Goal: Find specific page/section: Find specific page/section

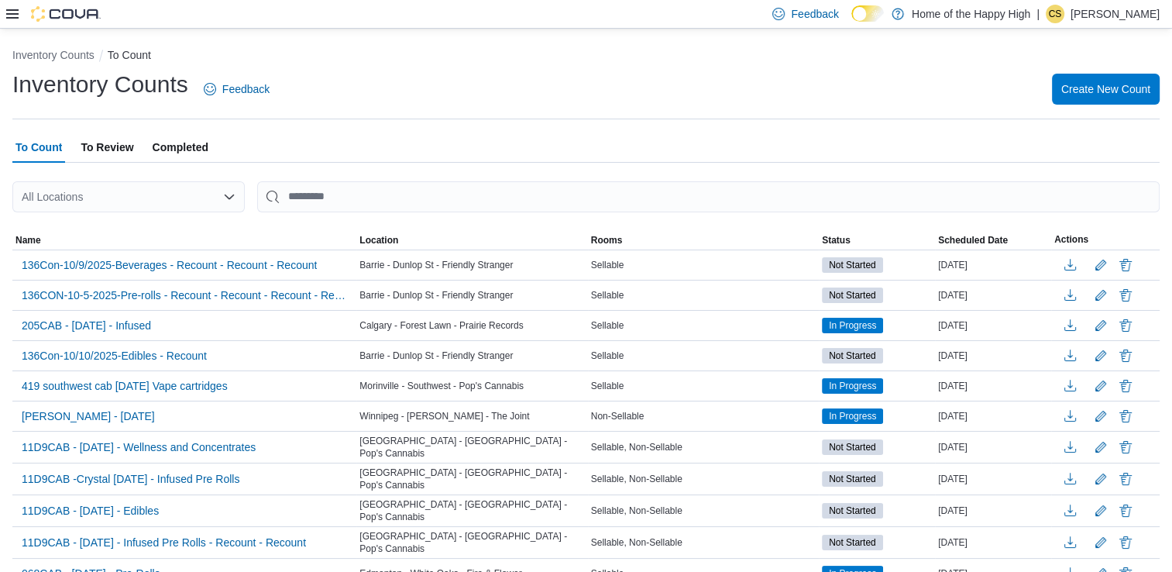
click at [9, 17] on icon at bounding box center [12, 13] width 12 height 9
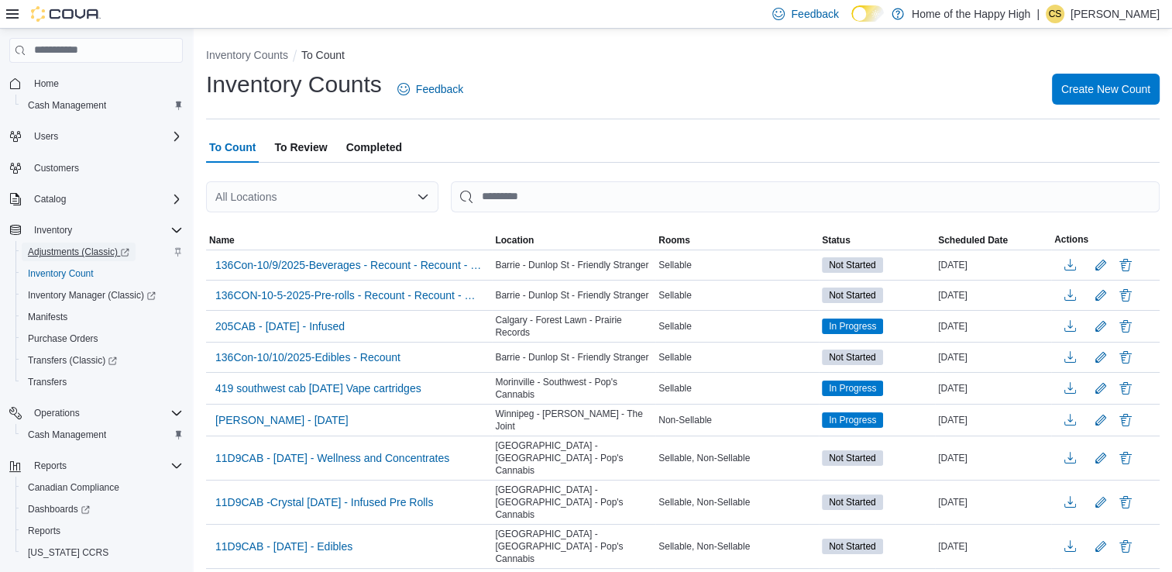
click at [94, 256] on span "Adjustments (Classic)" at bounding box center [79, 252] width 102 height 12
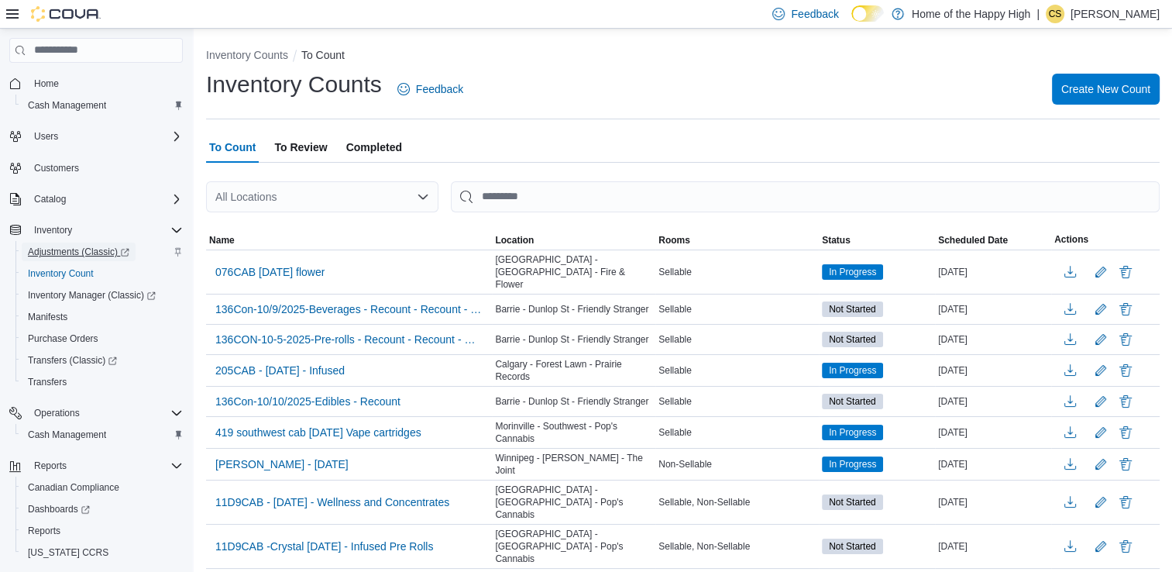
click at [99, 255] on span "Adjustments (Classic)" at bounding box center [79, 252] width 102 height 12
click at [98, 253] on span "Adjustments (Classic)" at bounding box center [79, 252] width 102 height 12
click at [78, 296] on span "Inventory Manager (Classic)" at bounding box center [92, 295] width 128 height 12
click at [73, 253] on span "Adjustments (Classic)" at bounding box center [79, 252] width 102 height 12
click at [74, 299] on span "Inventory Manager (Classic)" at bounding box center [92, 295] width 128 height 12
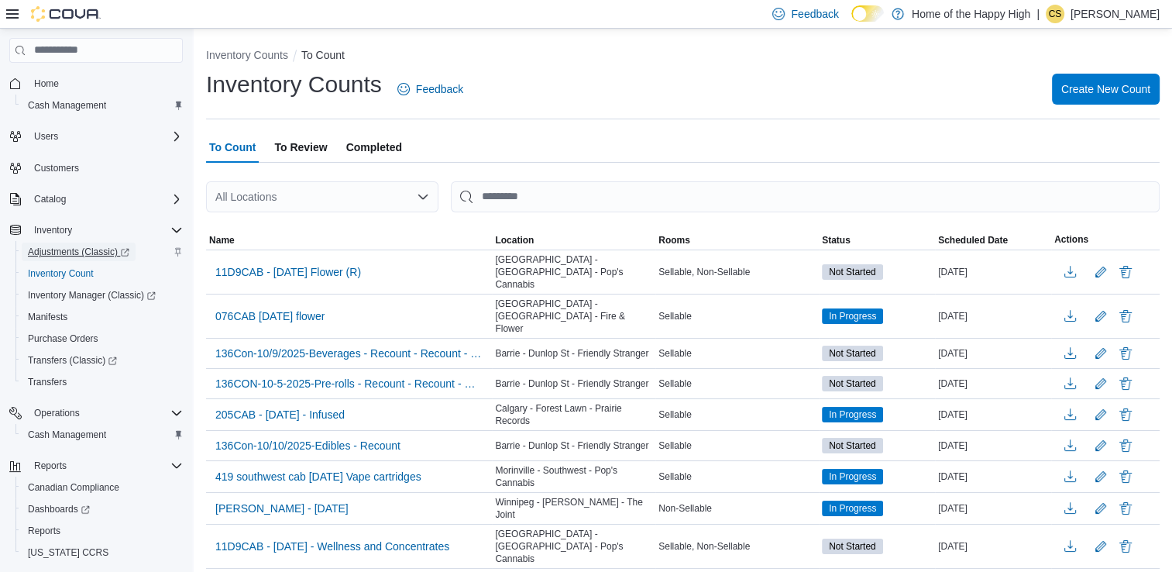
click at [60, 253] on span "Adjustments (Classic)" at bounding box center [79, 252] width 102 height 12
